Goal: Browse casually: Explore the website without a specific task or goal

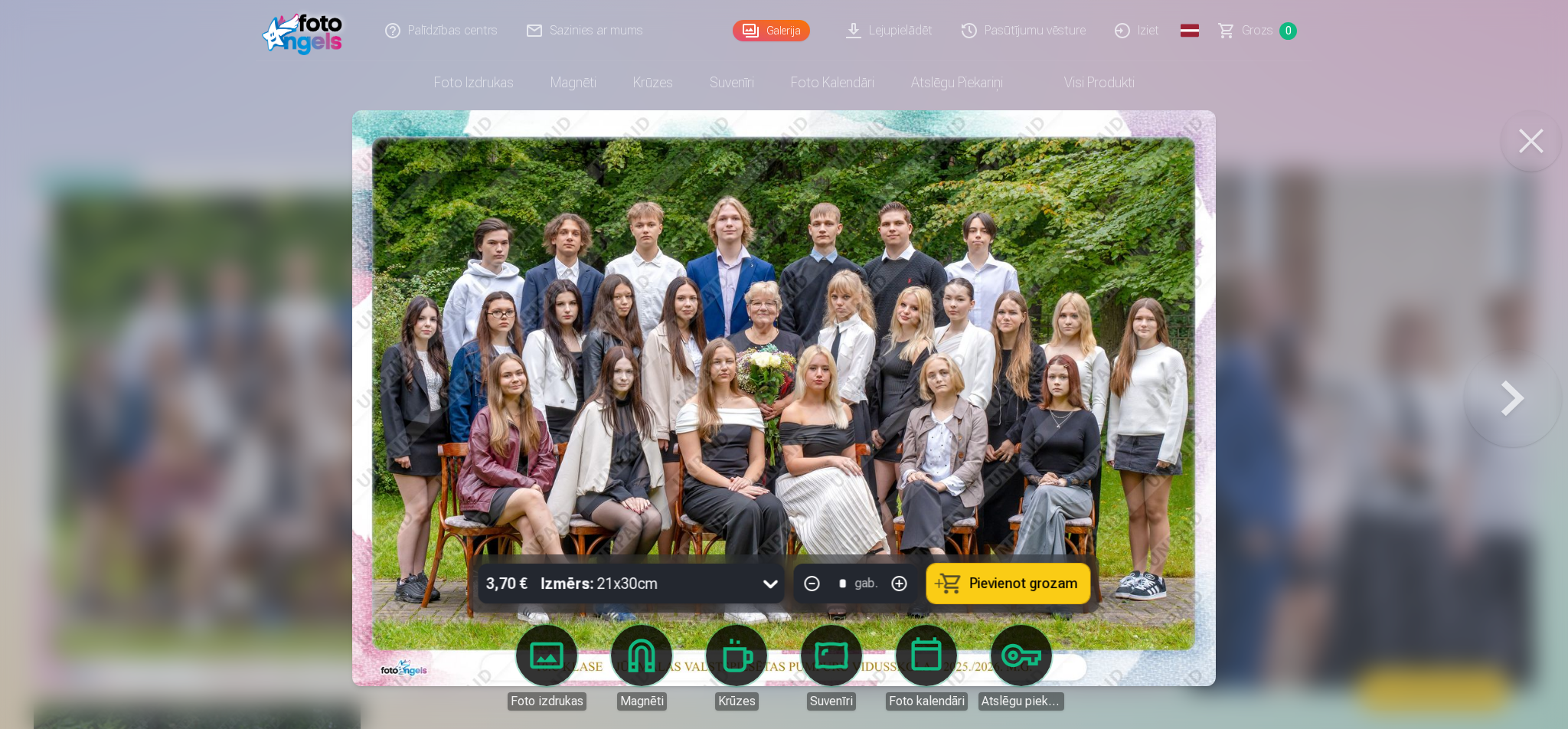
click at [1508, 391] on button at bounding box center [1513, 398] width 98 height 282
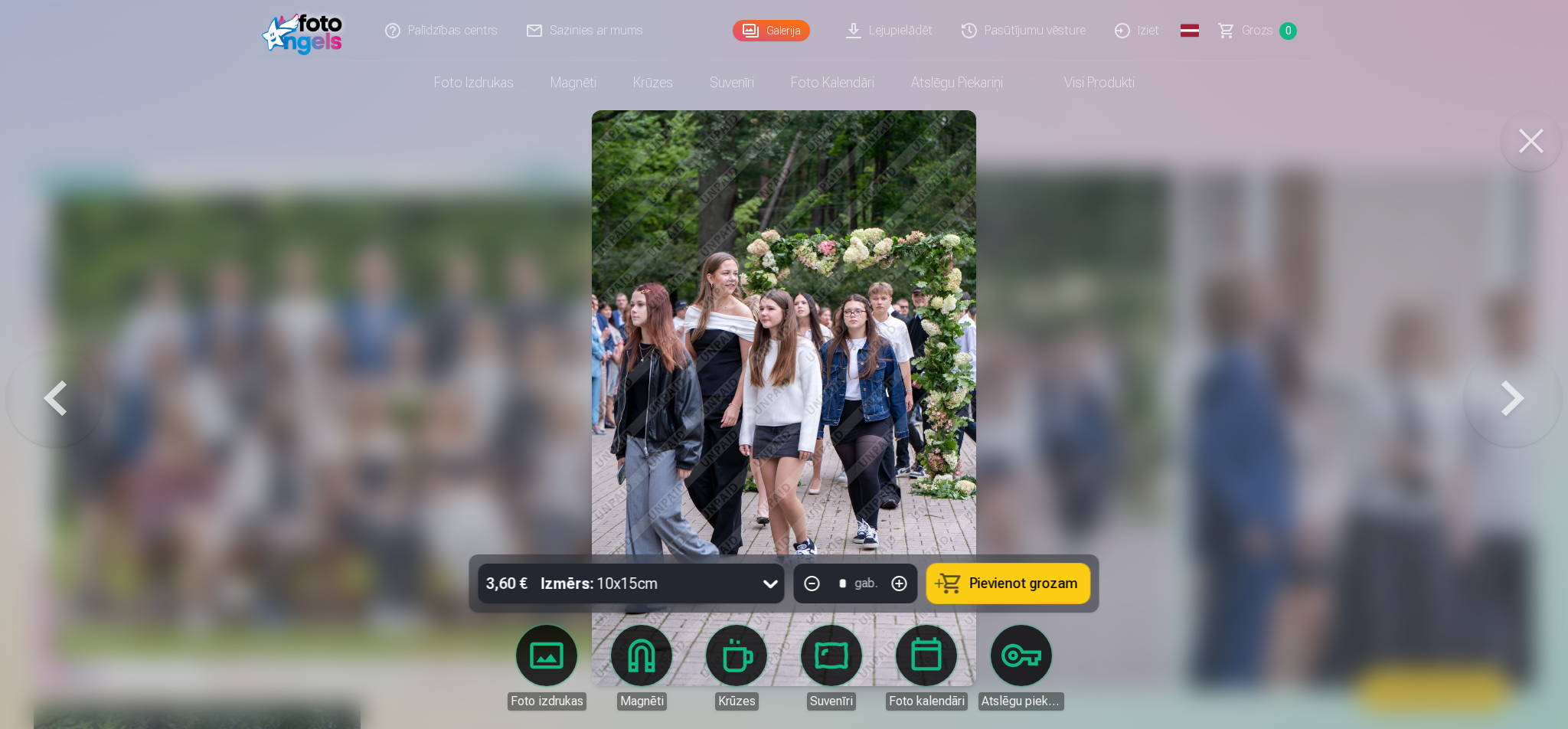
click at [1512, 390] on button at bounding box center [1513, 398] width 98 height 282
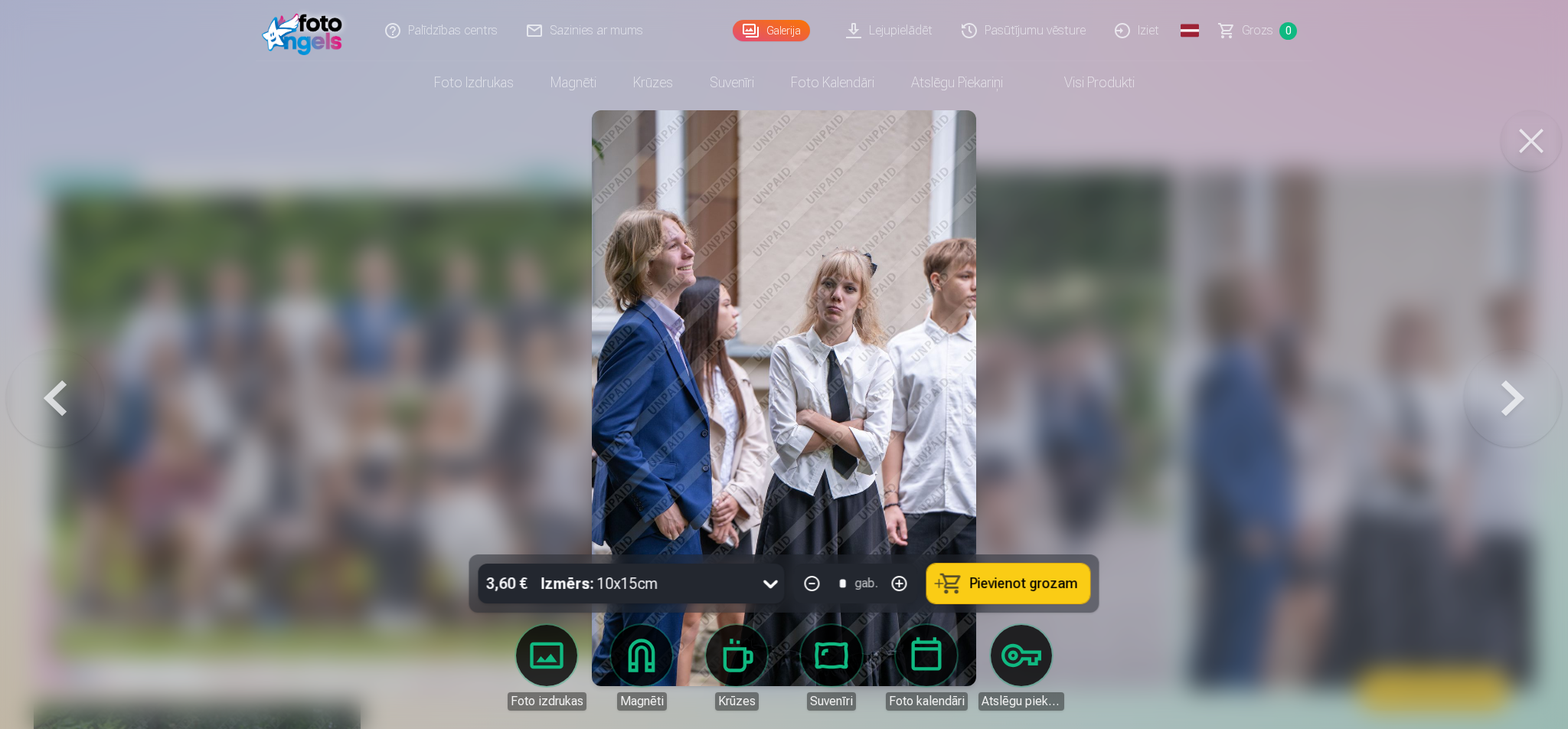
click at [1501, 400] on button at bounding box center [1513, 398] width 98 height 282
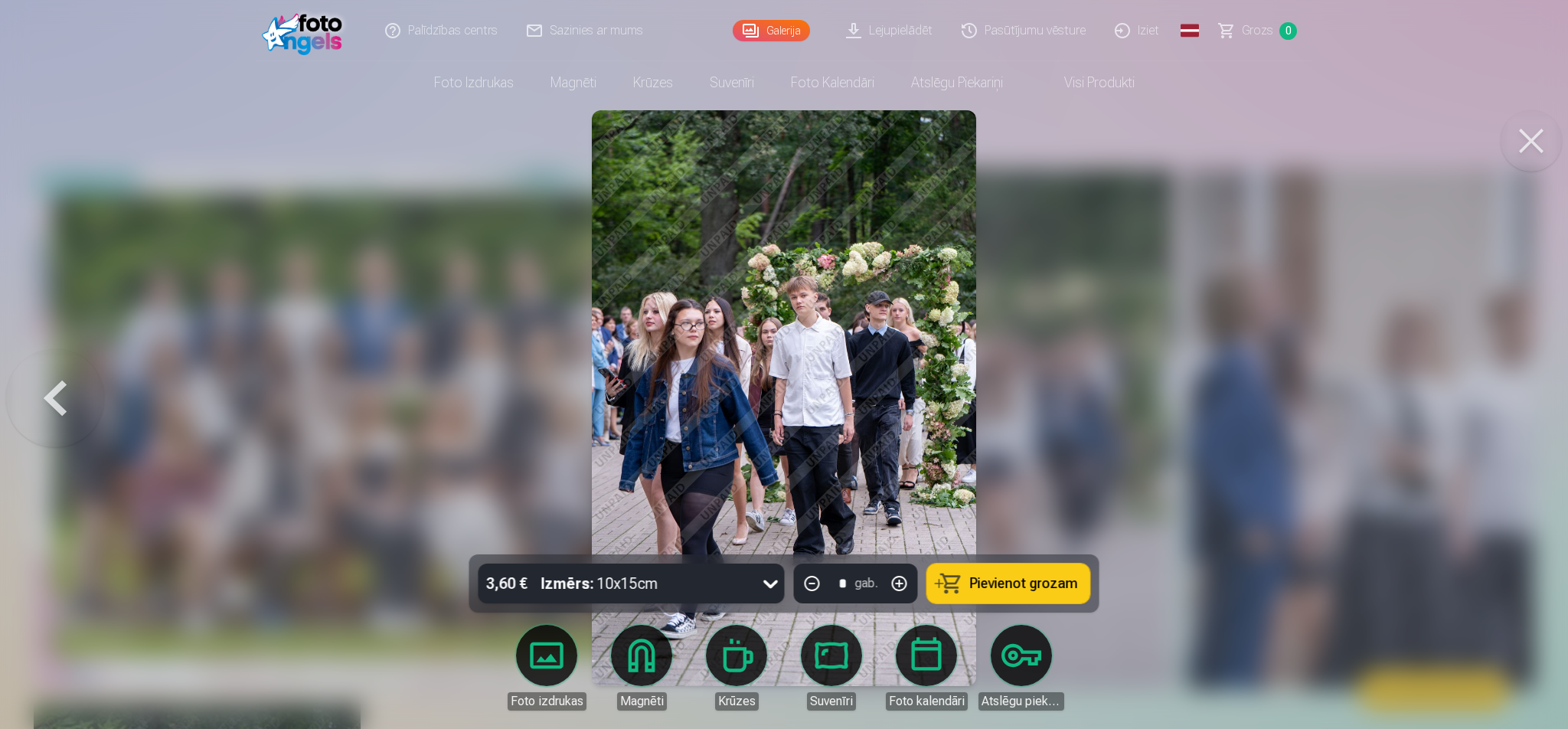
click at [59, 396] on button at bounding box center [55, 398] width 98 height 282
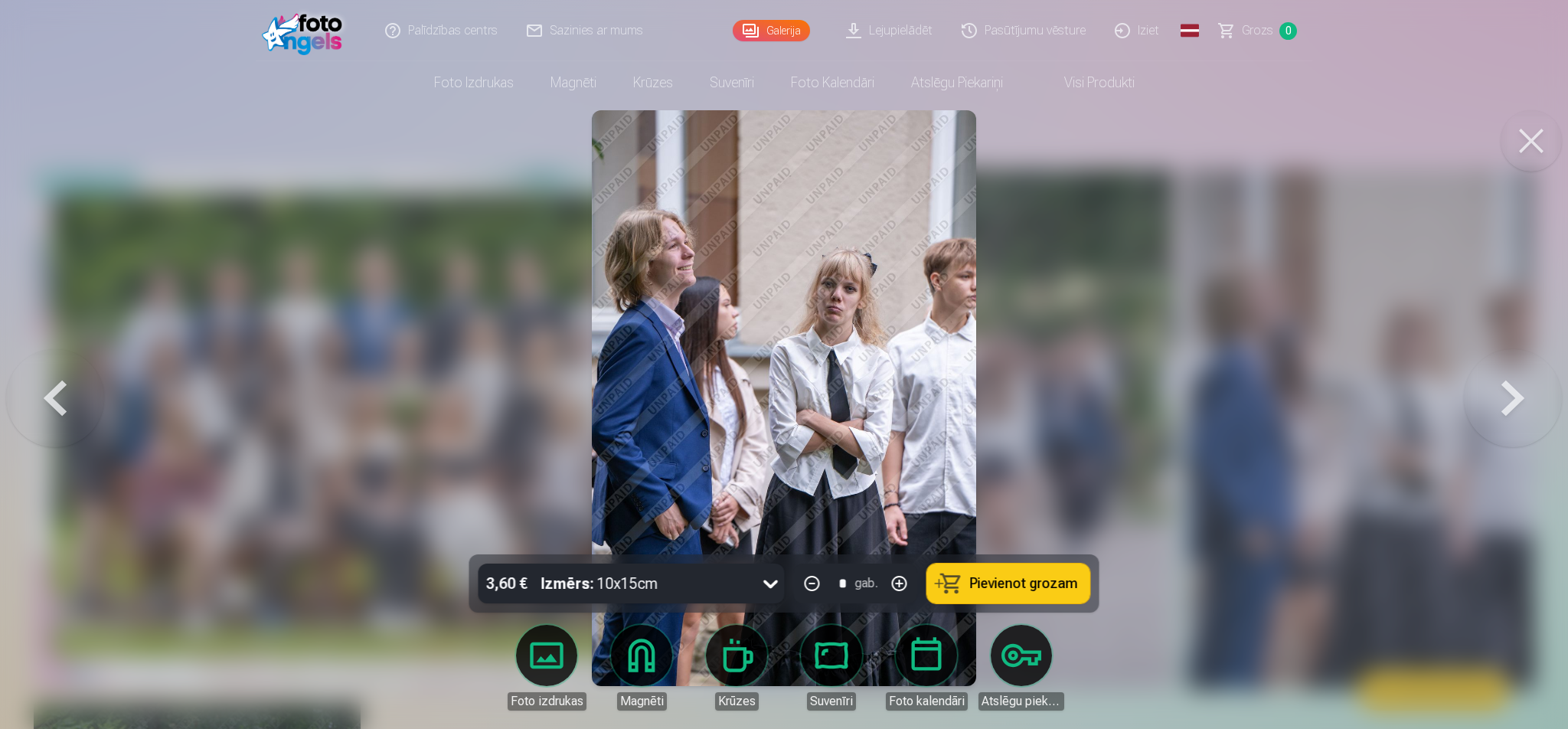
click at [59, 396] on button at bounding box center [55, 398] width 98 height 282
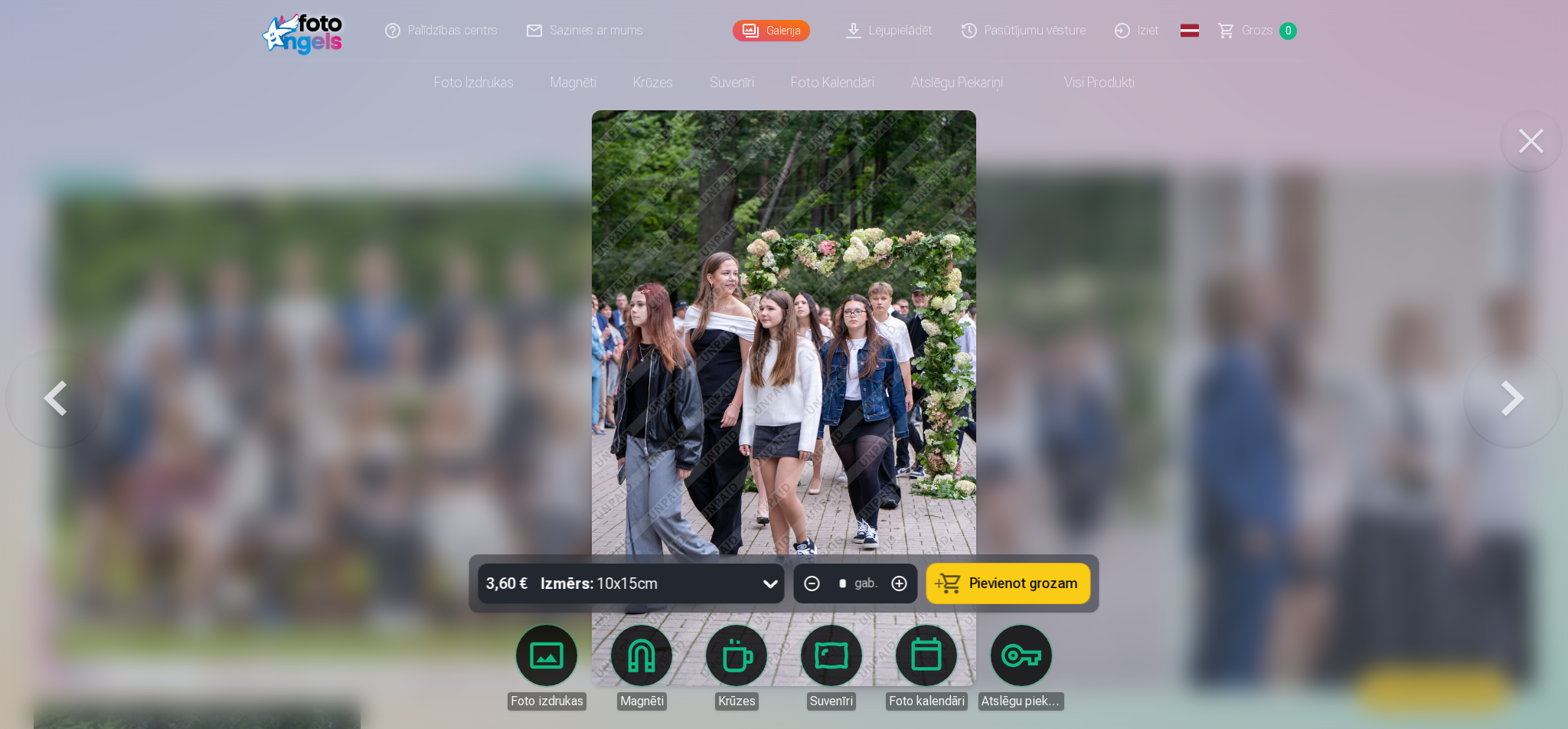
click at [59, 396] on button at bounding box center [55, 398] width 98 height 282
